Goal: Information Seeking & Learning: Learn about a topic

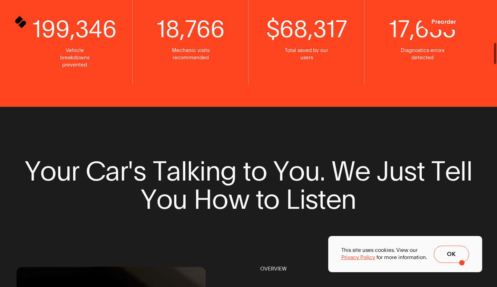
click at [462, 263] on div "This site uses cookies. View our Privacy Policy for more information. Ok" at bounding box center [405, 254] width 154 height 36
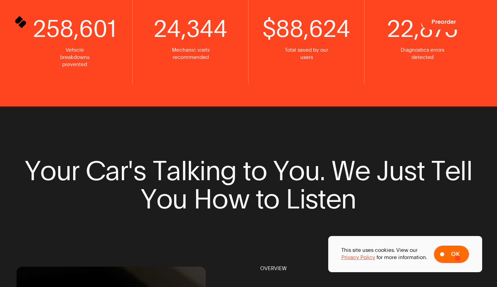
click at [457, 258] on span at bounding box center [451, 254] width 34 height 17
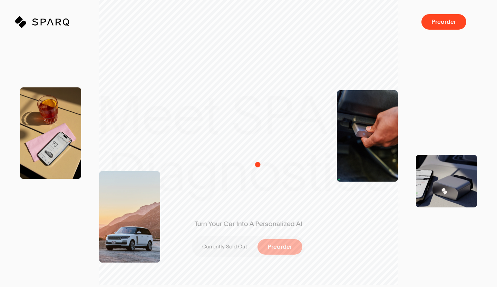
click at [258, 165] on div "Turn Your Car Into A Personalized AI Currently Sold Out Preorder" at bounding box center [249, 143] width 150 height 263
click at [261, 148] on div "Turn Your Car Into A Personalized AI Currently Sold Out Preorder" at bounding box center [249, 143] width 150 height 263
click at [53, 24] on icon "Sparq" at bounding box center [59, 22] width 55 height 12
click at [241, 150] on div "Turn Your Car Into A Personalized AI Currently Sold Out Preorder" at bounding box center [249, 143] width 150 height 263
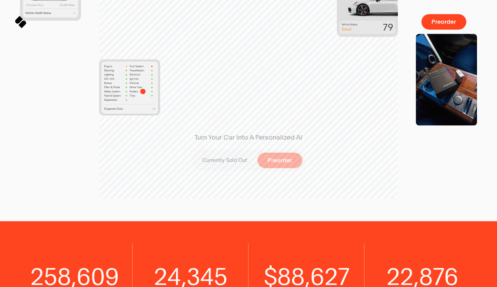
click at [143, 91] on img at bounding box center [129, 87] width 61 height 56
click at [143, 108] on img at bounding box center [129, 87] width 61 height 56
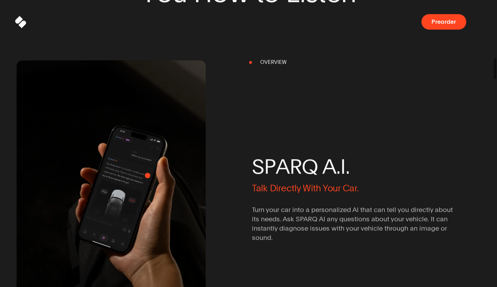
click at [147, 176] on img at bounding box center [111, 202] width 227 height 340
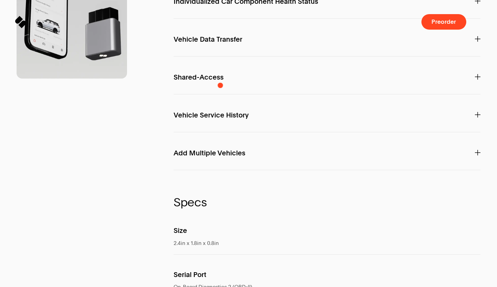
click at [247, 24] on div "Sparq Preorder" at bounding box center [249, 22] width 464 height 16
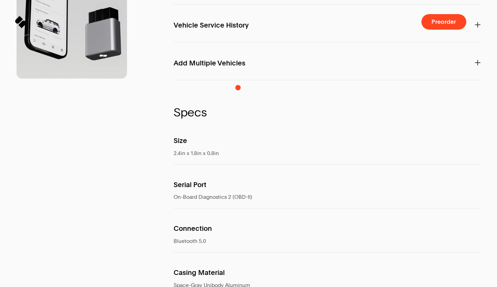
click at [226, 67] on span "Add Multiple Vehicles" at bounding box center [210, 63] width 72 height 7
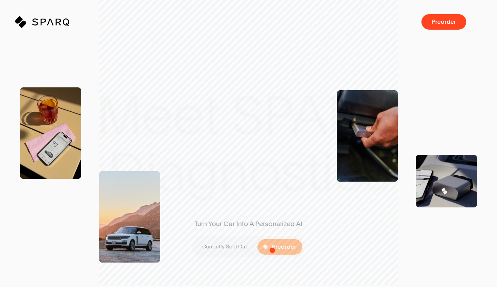
click at [272, 250] on span at bounding box center [279, 247] width 45 height 16
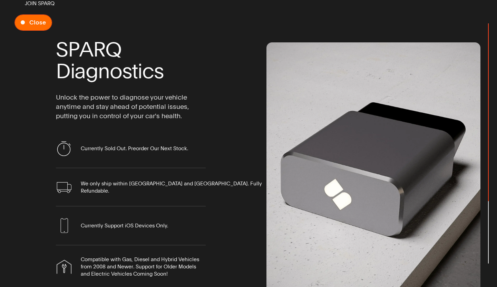
click at [34, 28] on button "Close" at bounding box center [33, 22] width 38 height 16
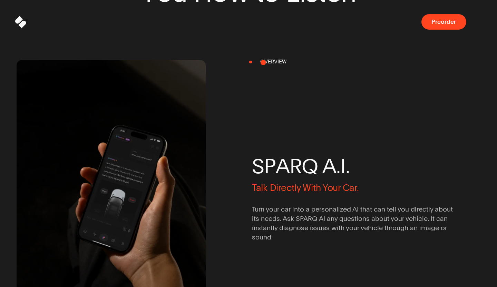
click at [265, 62] on div "S P A R Q A . I . Talk Directly With Your Car. Turn your car into a personalize…" at bounding box center [346, 193] width 189 height 270
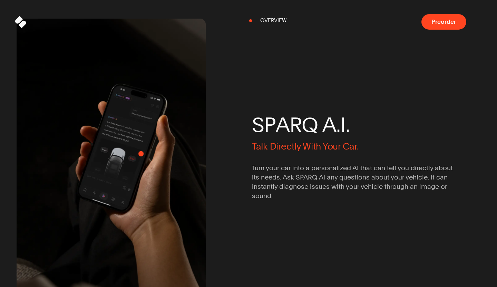
click at [139, 154] on img at bounding box center [111, 160] width 227 height 340
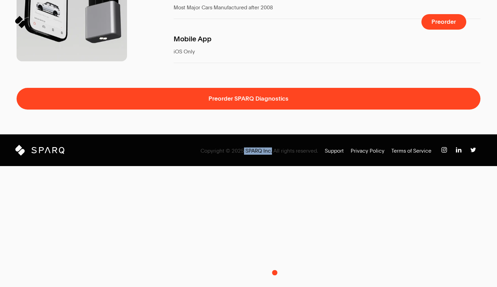
drag, startPoint x: 246, startPoint y: 272, endPoint x: 275, endPoint y: 273, distance: 29.0
click at [275, 155] on span "Copyright © 2025 SPARQ Inc. All rights reserved." at bounding box center [258, 151] width 117 height 7
copy span "SPARQ Inc."
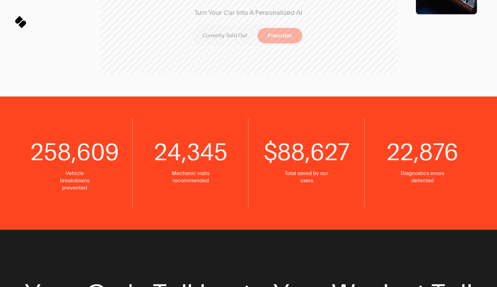
click at [11, 164] on div "258,609 Vehicle breakdowns prevented 24,345 Mechanic visits recommended $ 88,62…" at bounding box center [248, 163] width 497 height 89
